Goal: Task Accomplishment & Management: Complete application form

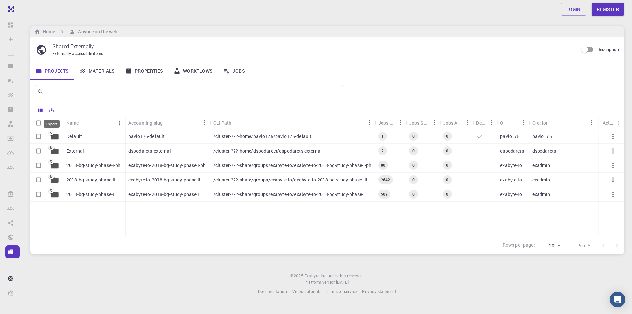
click at [52, 109] on icon "Export" at bounding box center [52, 110] width 6 height 6
click at [103, 102] on div "​" at bounding box center [327, 92] width 594 height 24
click at [216, 237] on div "Default External 2018-bg-study-phase-i-ph 2018-bg-study-phase-III 2018-bg-study…" at bounding box center [327, 183] width 594 height 108
click at [108, 70] on link "Materials" at bounding box center [97, 71] width 46 height 17
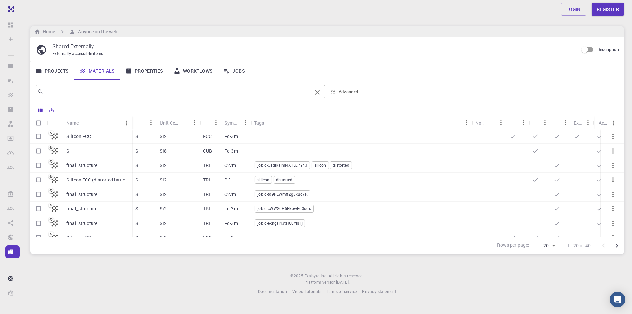
click at [80, 93] on input "text" at bounding box center [177, 91] width 269 height 9
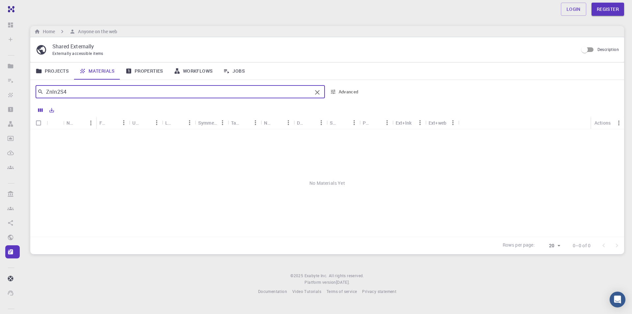
type input "ZnIn2S4"
click at [351, 95] on button "Advanced" at bounding box center [345, 92] width 34 height 11
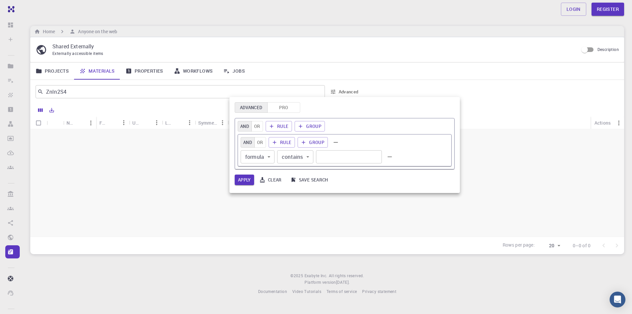
click at [73, 189] on div at bounding box center [316, 157] width 632 height 314
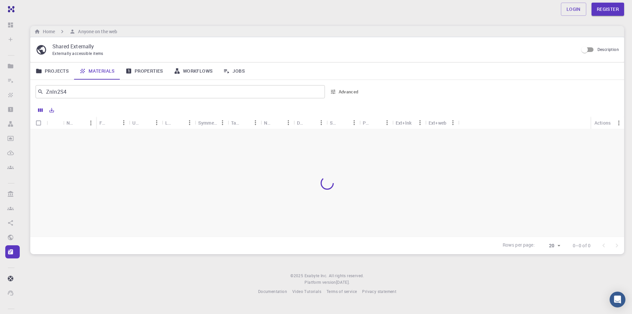
click at [100, 184] on div "Advanced Pro AND OR Rule Group AND OR Rule Group formula formula ​ contains con…" at bounding box center [316, 157] width 632 height 314
click at [147, 74] on link "Properties" at bounding box center [144, 71] width 48 height 17
click at [598, 10] on link "Register" at bounding box center [608, 9] width 33 height 13
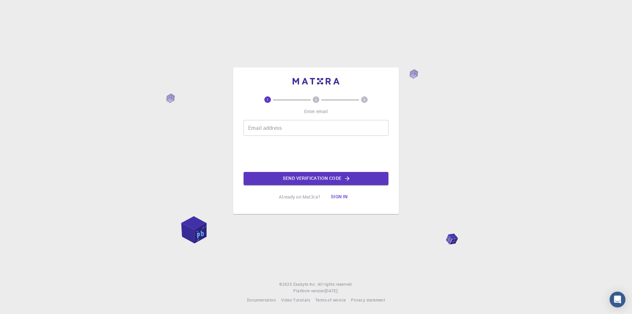
click at [304, 134] on input "Email address" at bounding box center [316, 128] width 145 height 16
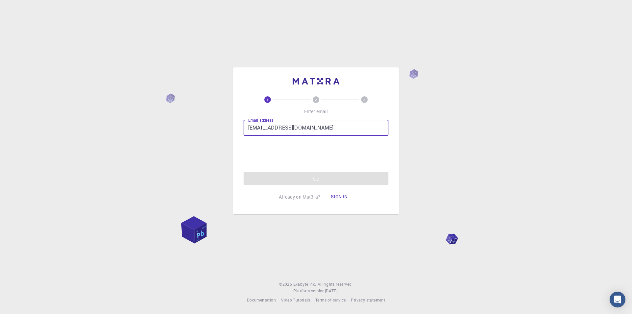
type input "doctorubhargav@gmail.com"
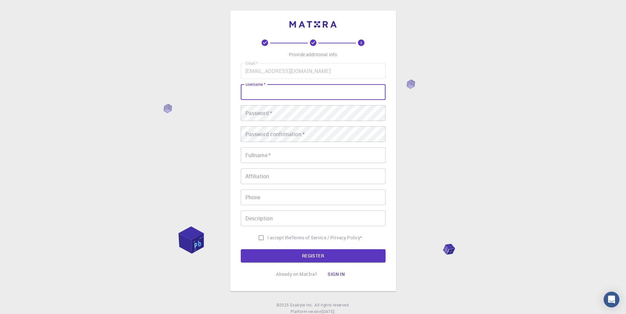
click at [288, 94] on input "username   *" at bounding box center [313, 92] width 145 height 16
type input "drubhargav"
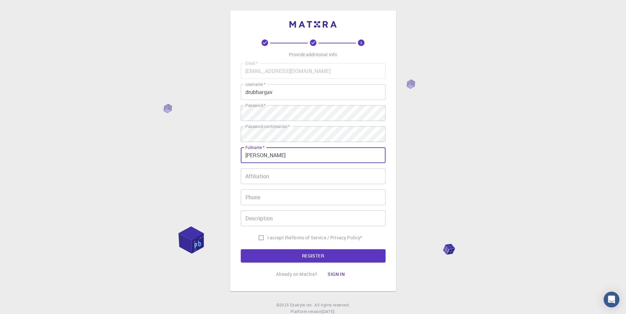
type input "Bhargav Urupalli"
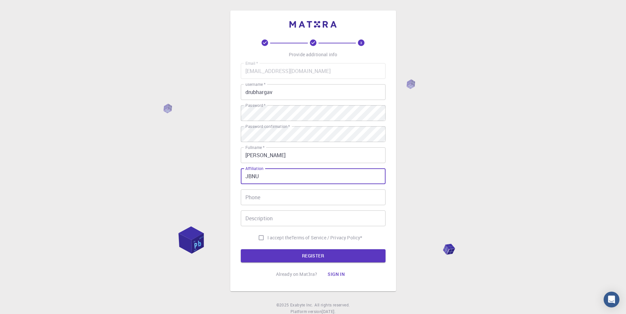
type input "JBNU"
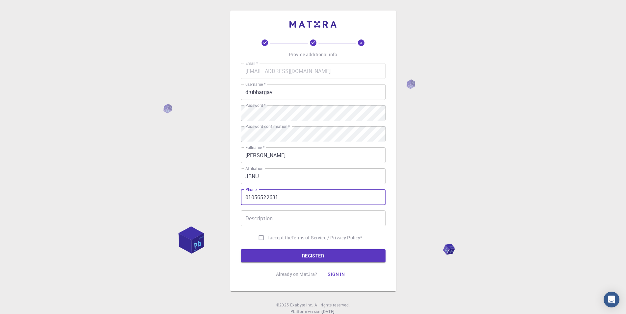
type input "01056522631"
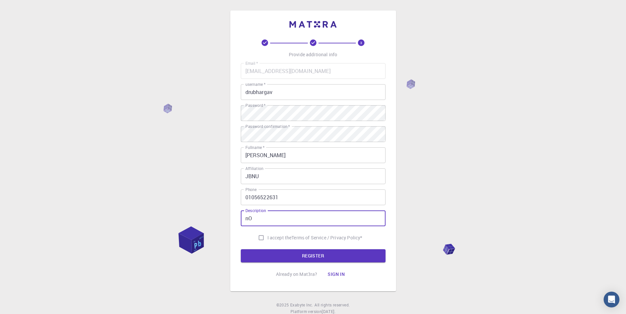
type input "n"
type input "RAP"
click at [341, 235] on p "Terms of Service / Privacy Policy *" at bounding box center [327, 238] width 71 height 7
click at [261, 236] on input "I accept the Terms of Service / Privacy Policy *" at bounding box center [261, 238] width 13 height 13
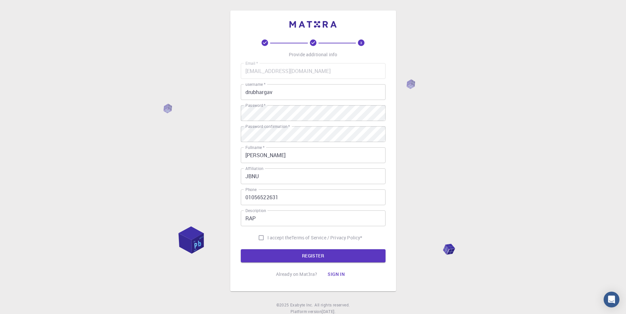
checkbox input "true"
click at [275, 253] on button "REGISTER" at bounding box center [313, 256] width 145 height 13
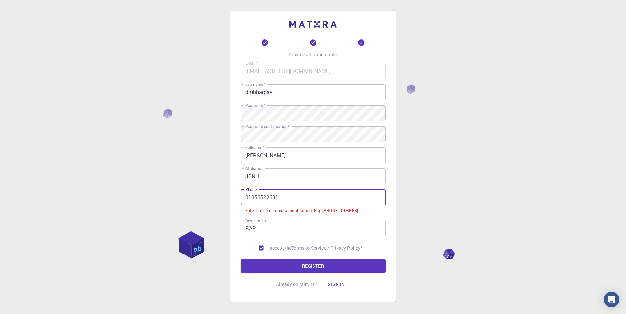
click at [297, 204] on input "01056522631" at bounding box center [313, 198] width 145 height 16
drag, startPoint x: 244, startPoint y: 199, endPoint x: 256, endPoint y: 202, distance: 12.0
click at [244, 198] on input "01056522631" at bounding box center [313, 198] width 145 height 16
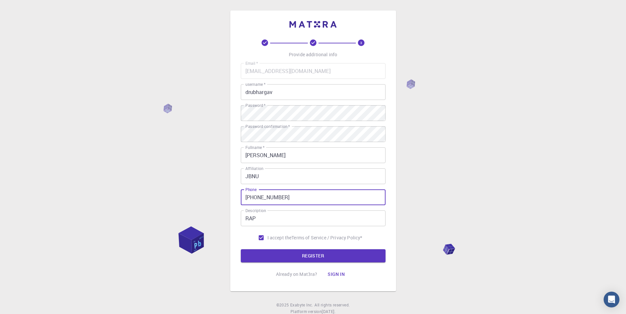
click at [313, 273] on p "Already on Mat3ra?" at bounding box center [296, 274] width 41 height 7
click at [316, 260] on button "REGISTER" at bounding box center [313, 256] width 145 height 13
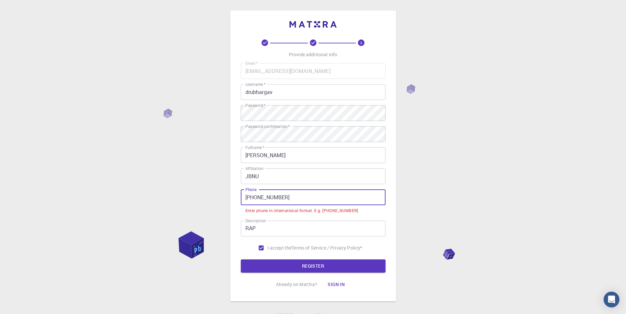
click at [257, 199] on input "+82 1056522631" at bounding box center [313, 198] width 145 height 16
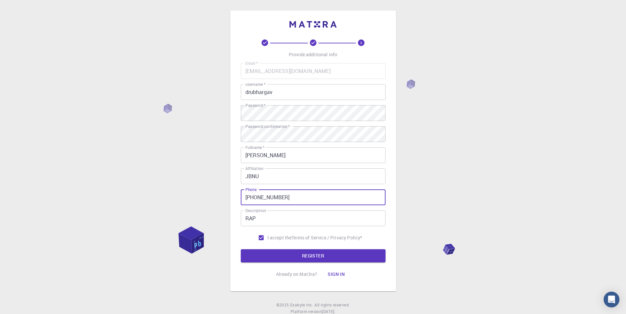
type input "+821056522631"
click at [306, 252] on button "REGISTER" at bounding box center [313, 256] width 145 height 13
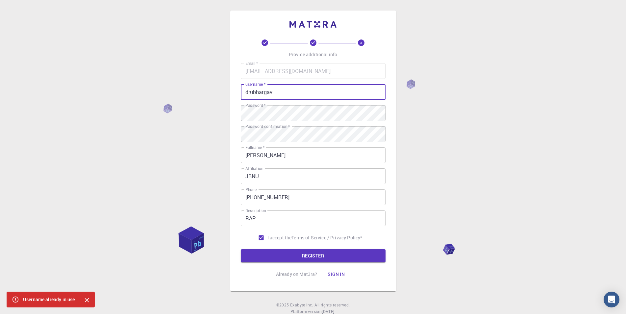
click at [288, 85] on input "drubhargav" at bounding box center [313, 92] width 145 height 16
type input "drubhargava"
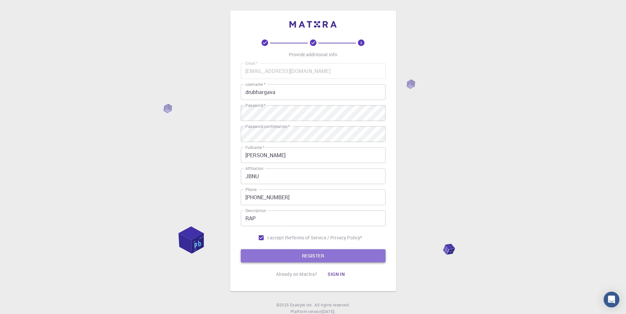
click at [306, 258] on button "REGISTER" at bounding box center [313, 256] width 145 height 13
click at [341, 273] on button "Sign in" at bounding box center [337, 274] width 28 height 13
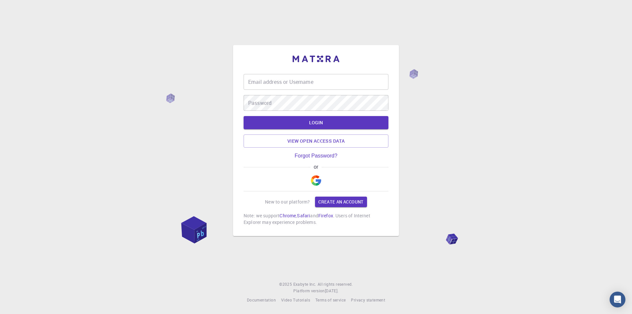
click at [280, 84] on input "Email address or Username" at bounding box center [316, 82] width 145 height 16
click at [321, 180] on img "button" at bounding box center [316, 180] width 11 height 11
